Goal: Transaction & Acquisition: Purchase product/service

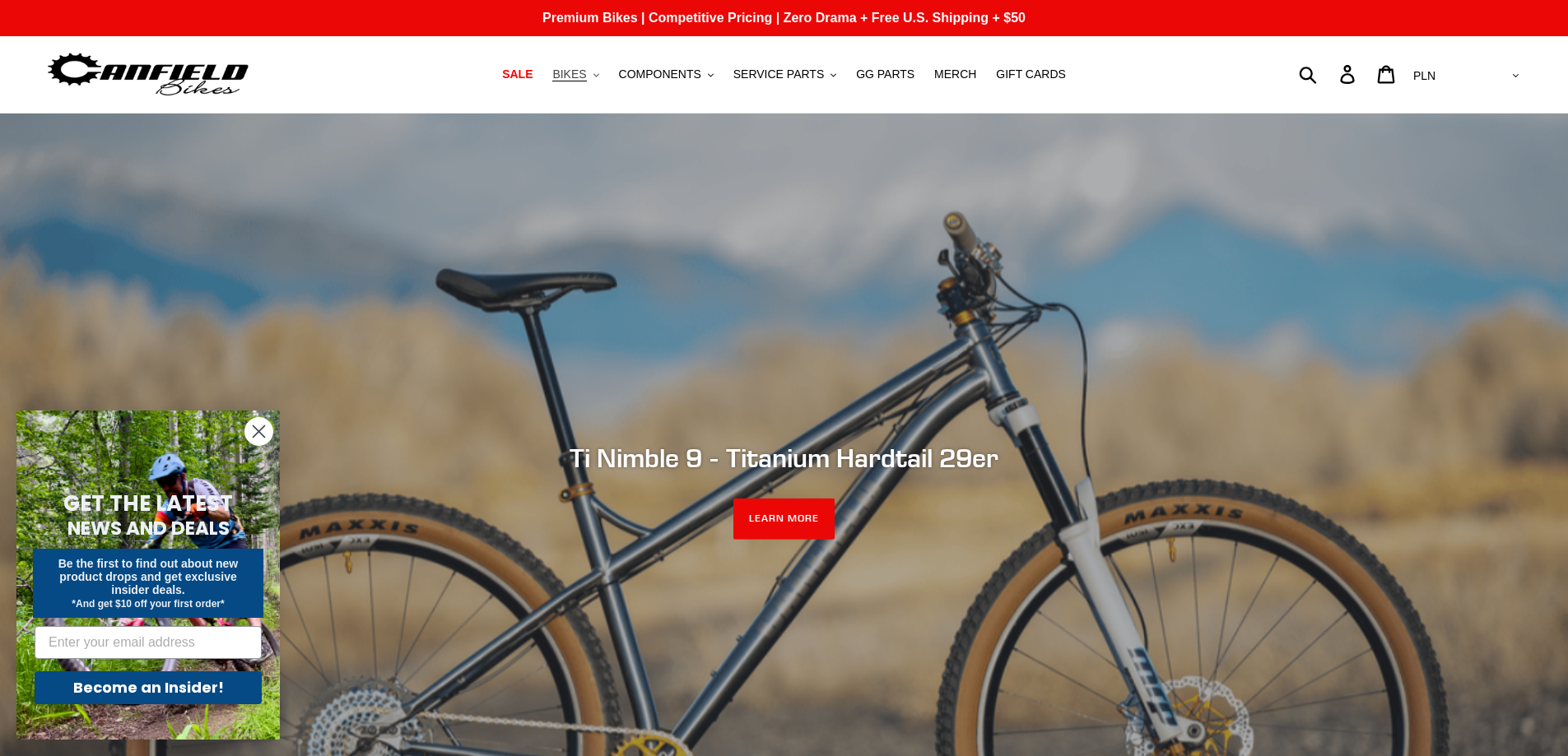
click at [586, 73] on span "BIKES" at bounding box center [569, 75] width 34 height 14
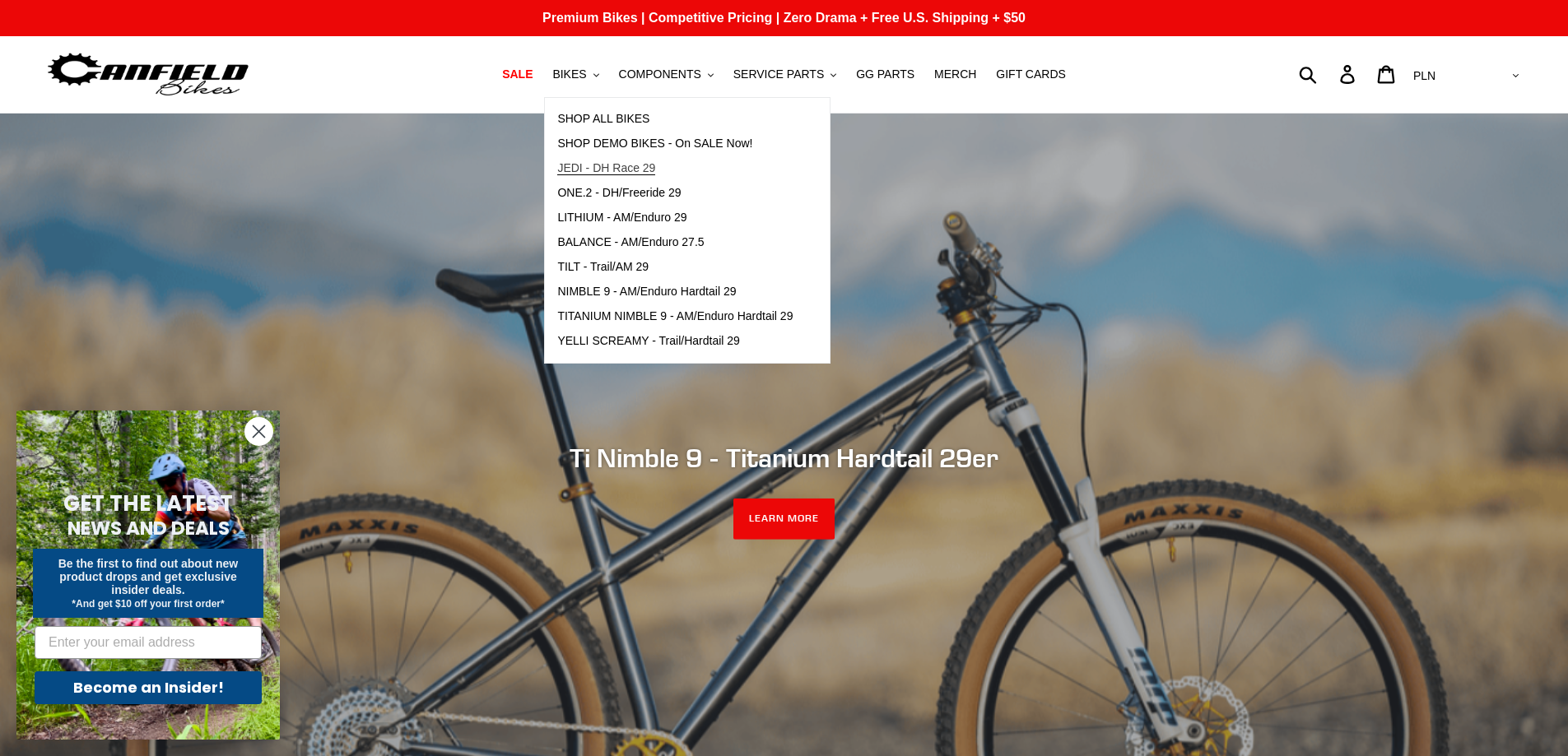
click at [632, 166] on span "JEDI - DH Race 29" at bounding box center [605, 169] width 98 height 14
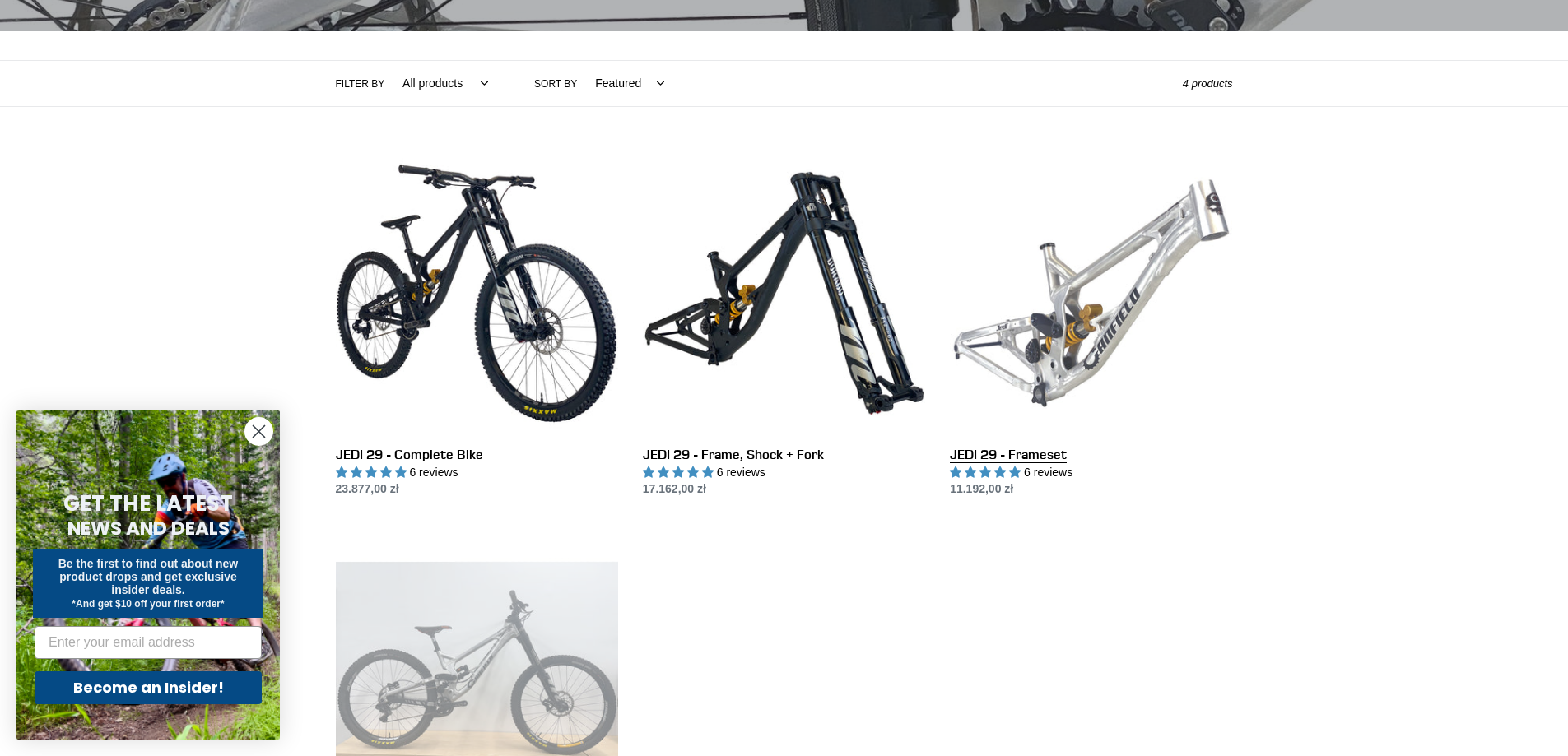
click at [1174, 307] on link "JEDI 29 - Frameset" at bounding box center [1091, 326] width 282 height 347
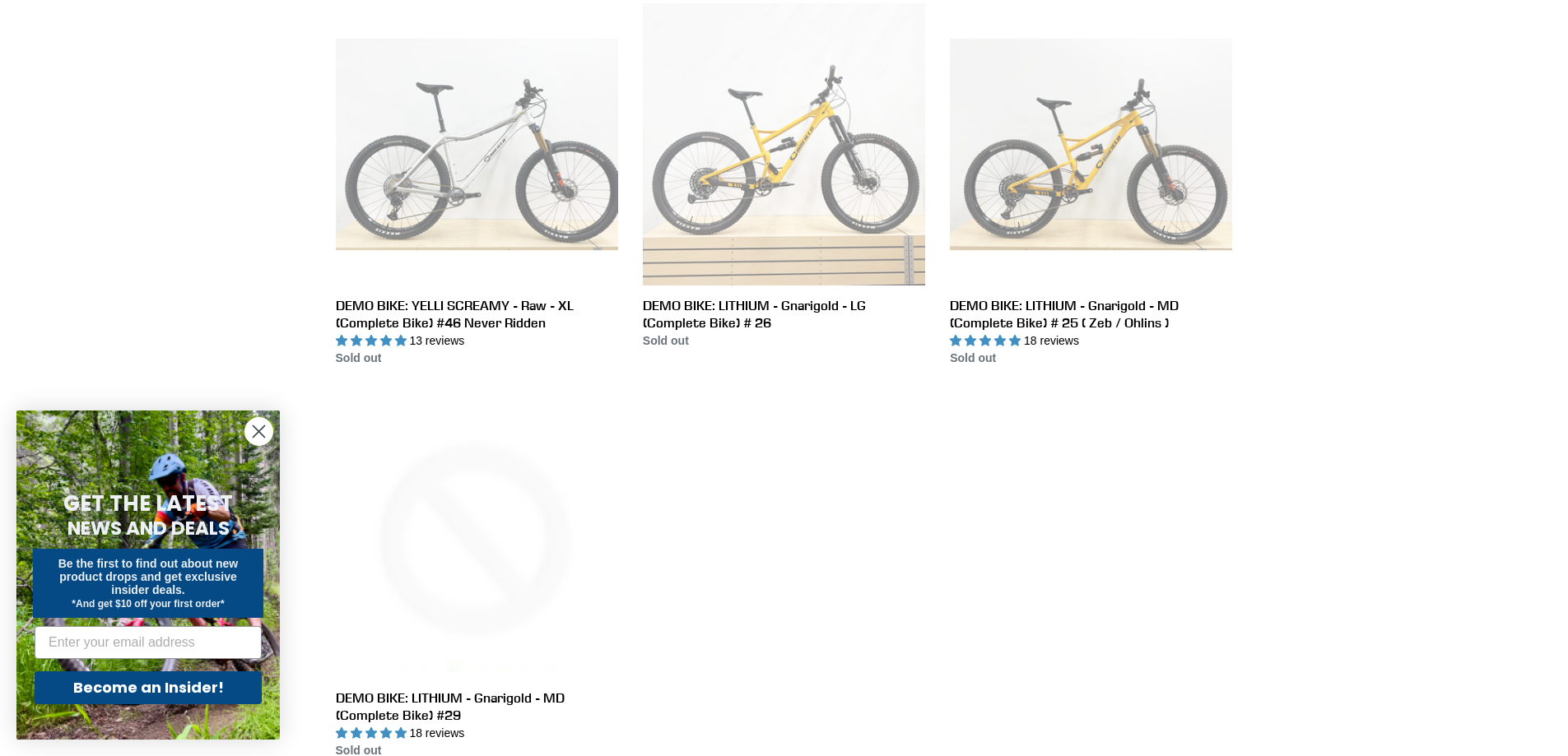
scroll to position [2798, 0]
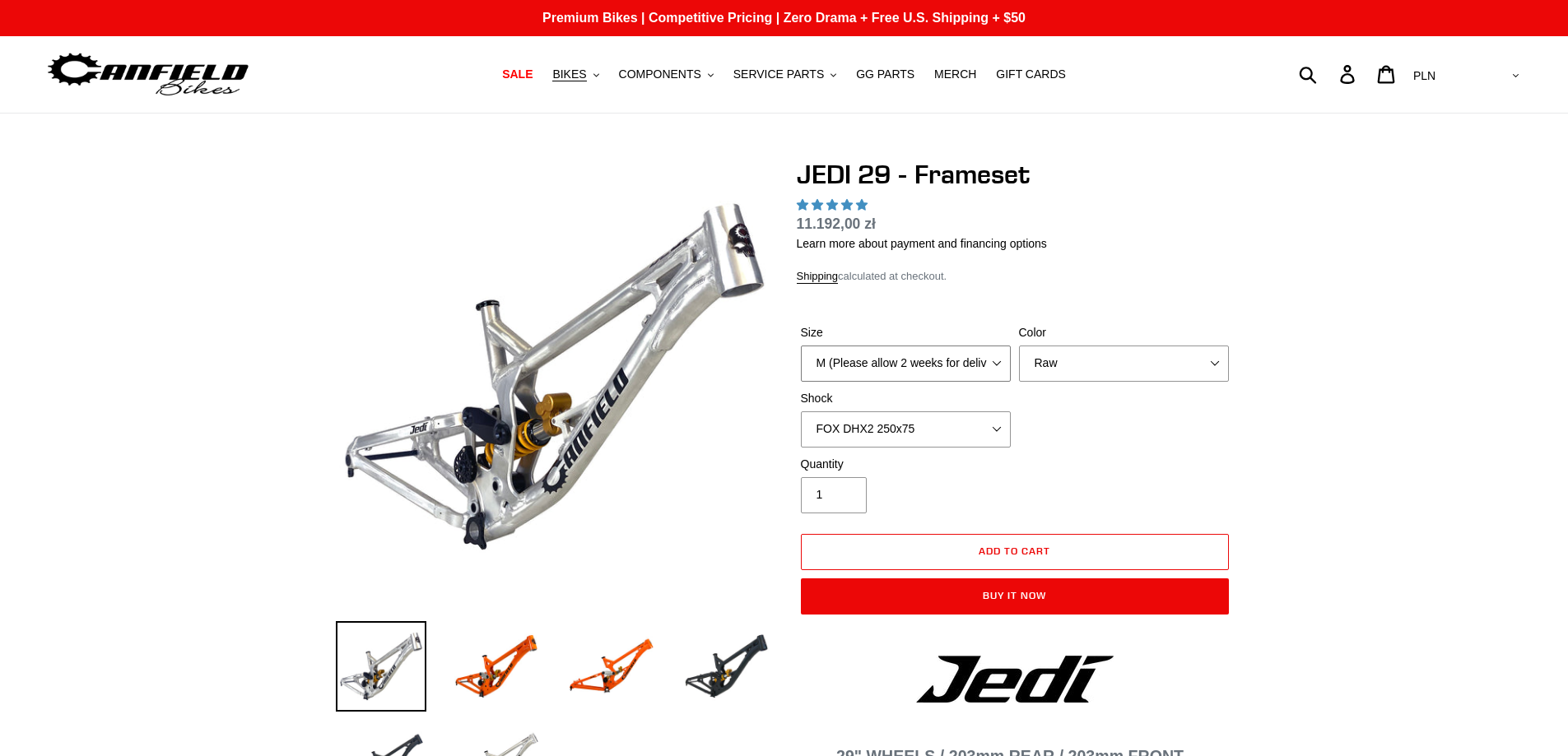
click at [976, 353] on select "M (Please allow 2 weeks for delivery) L (Please allow 2 weeks for delivery) XL" at bounding box center [906, 364] width 210 height 36
select select "highest-rating"
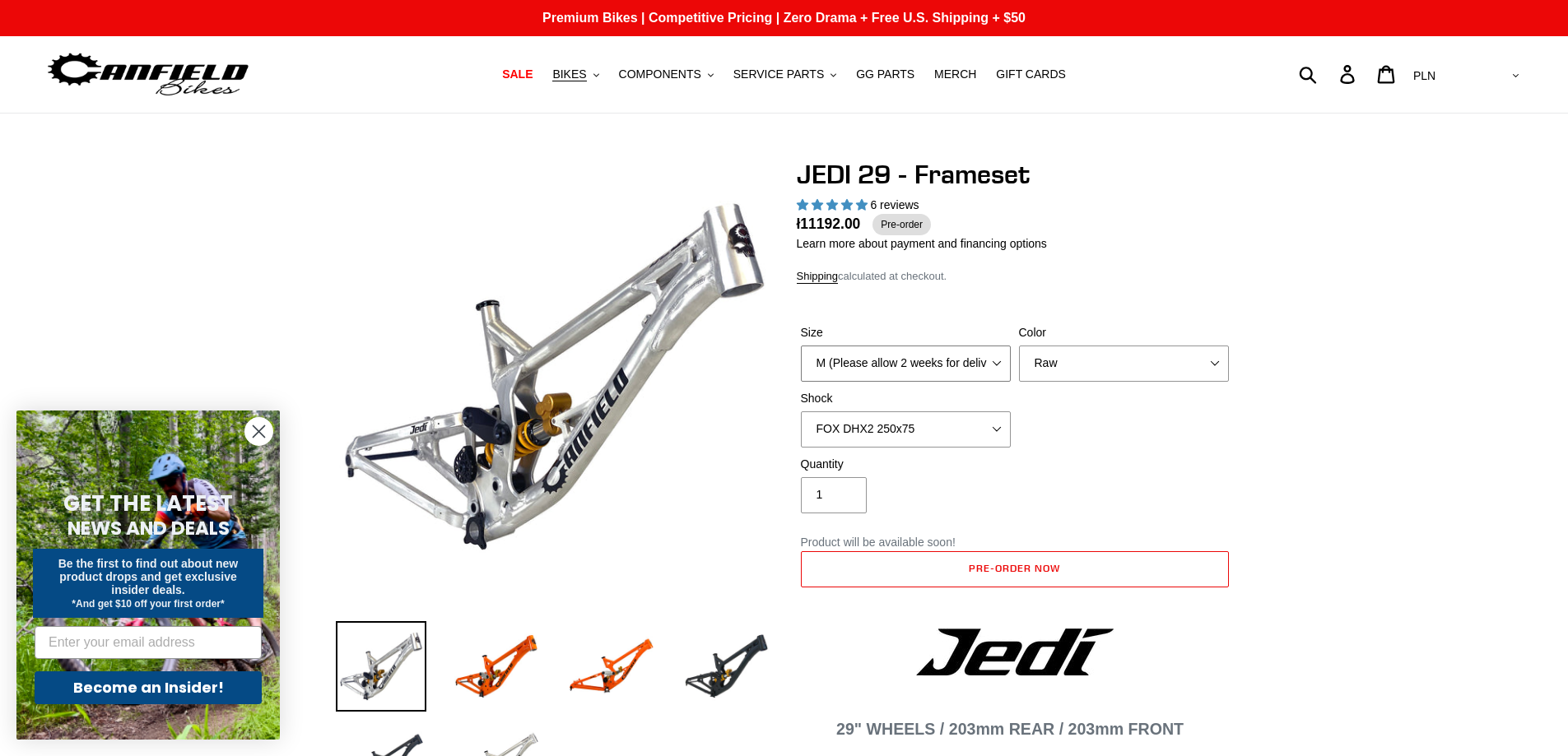
select select "XL"
click at [801, 346] on select "M (Please allow 2 weeks for delivery) L (Please allow 2 weeks for delivery) XL" at bounding box center [906, 364] width 210 height 36
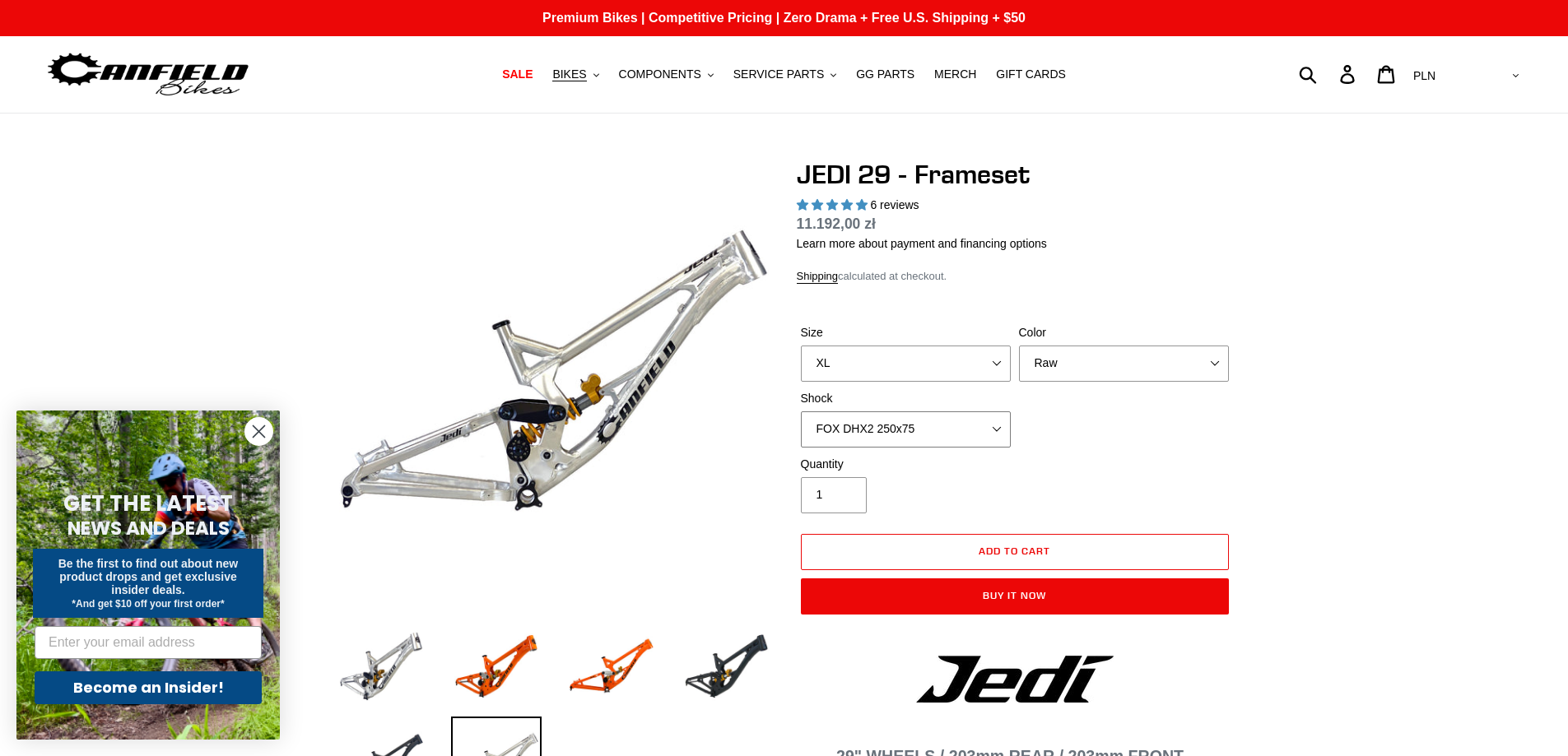
click at [944, 426] on select "No Shock FOX DHX2 250x75 RockShox Vivid Ultimate DH 250x75 EXT e-Storia LOX V3" at bounding box center [906, 429] width 210 height 36
select select "No Shock"
click at [801, 411] on select "No Shock FOX DHX2 250x75 RockShox Vivid Ultimate DH 250x75 EXT e-Storia LOX V3" at bounding box center [906, 429] width 210 height 36
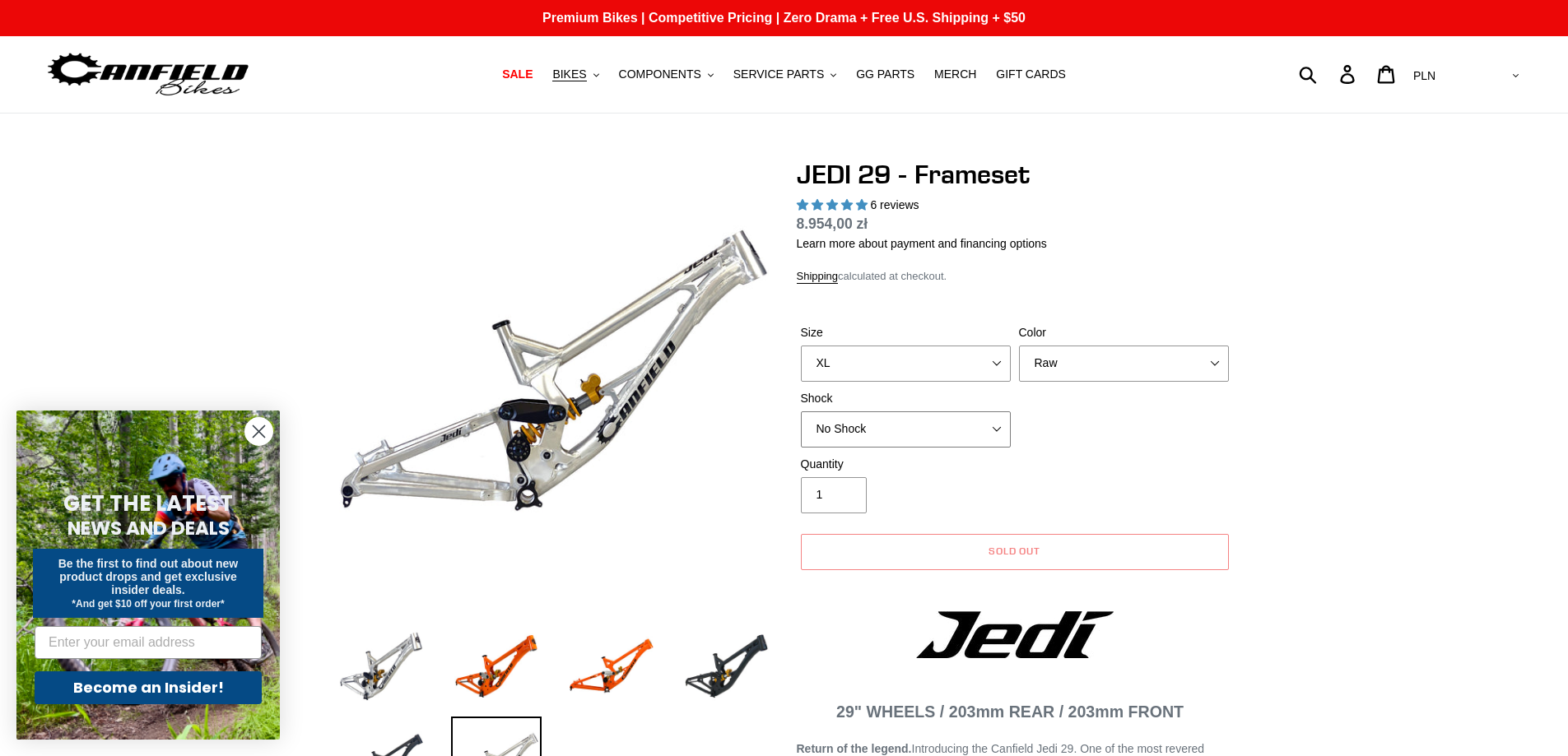
click at [940, 435] on select "No Shock FOX DHX2 250x75 RockShox Vivid Ultimate DH 250x75 EXT e-Storia LOX V3" at bounding box center [906, 429] width 210 height 36
click at [1172, 448] on div "Size M (Please allow 2 weeks for delivery) L (Please allow 2 weeks for delivery…" at bounding box center [1015, 390] width 436 height 132
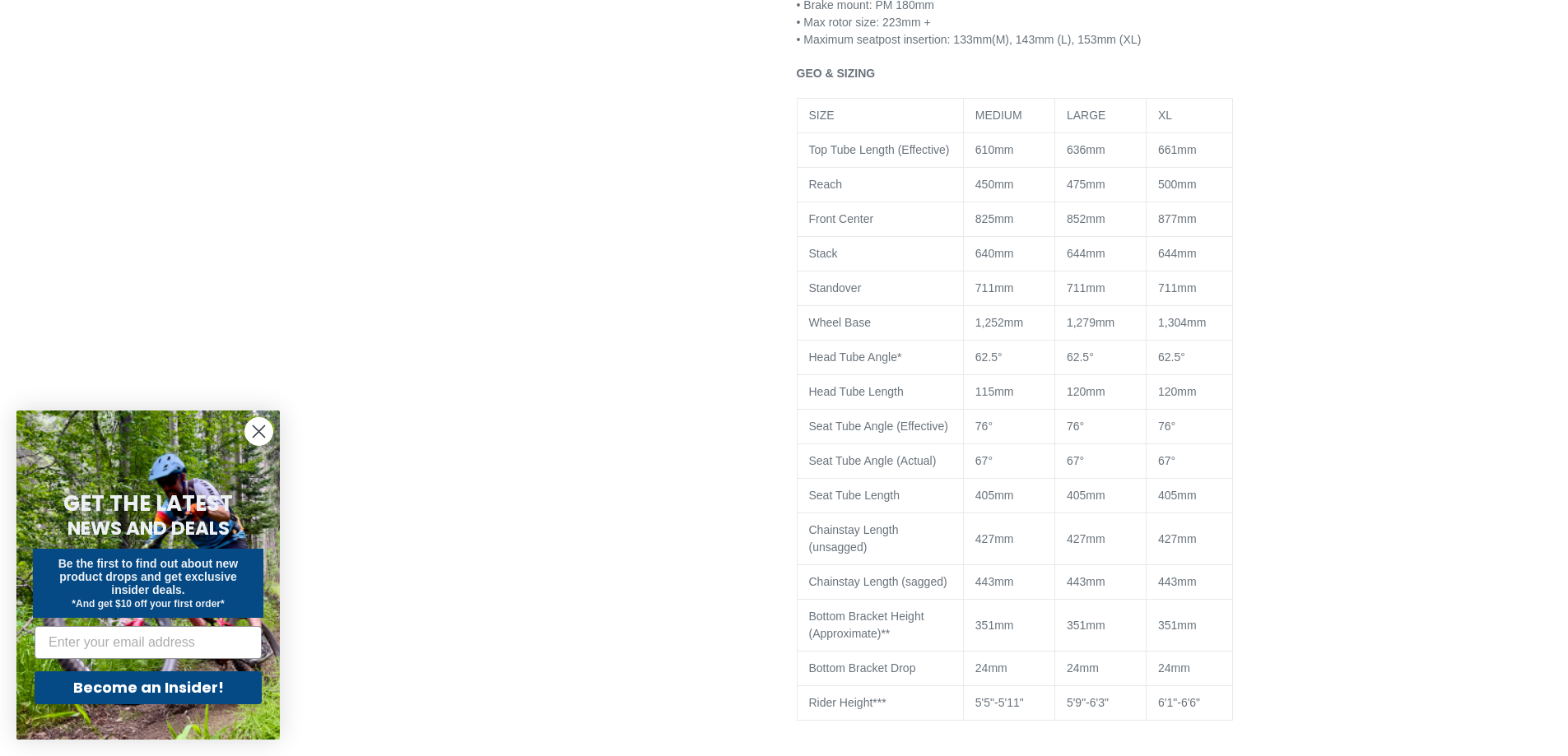
scroll to position [1399, 0]
